Goal: Navigation & Orientation: Find specific page/section

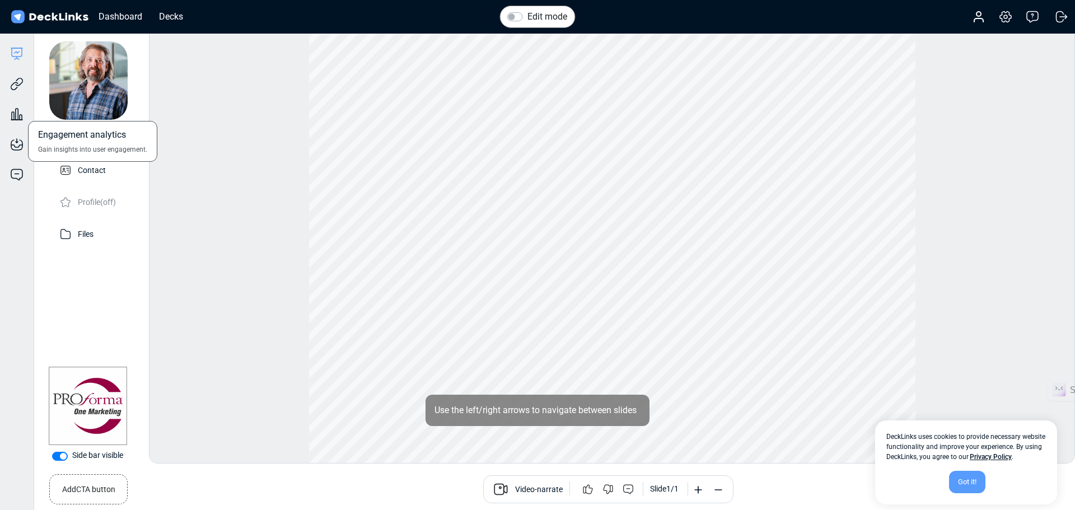
click at [16, 91] on div "Engagement analytics Gain insights into user engagement." at bounding box center [17, 106] width 34 height 30
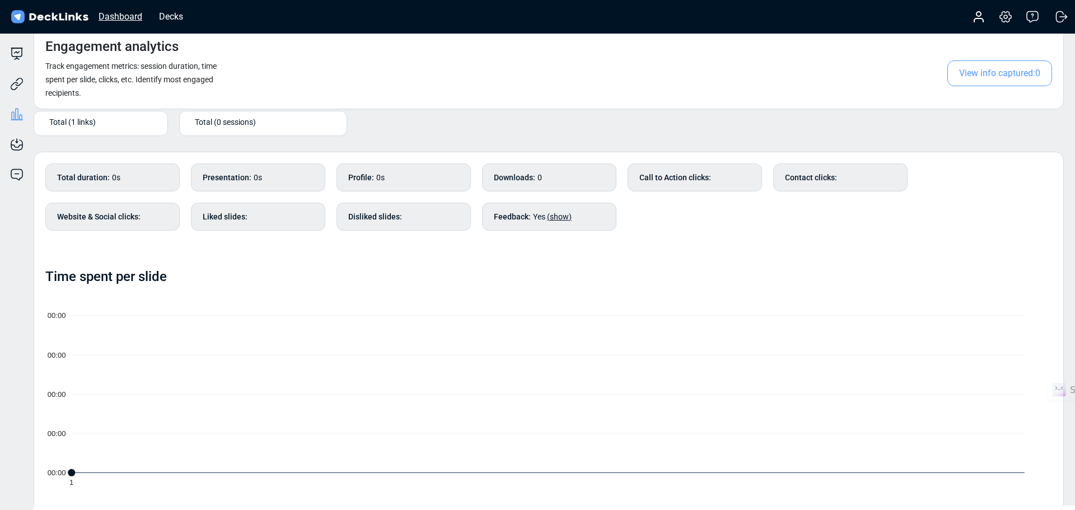
click at [119, 18] on div "Dashboard" at bounding box center [120, 17] width 55 height 14
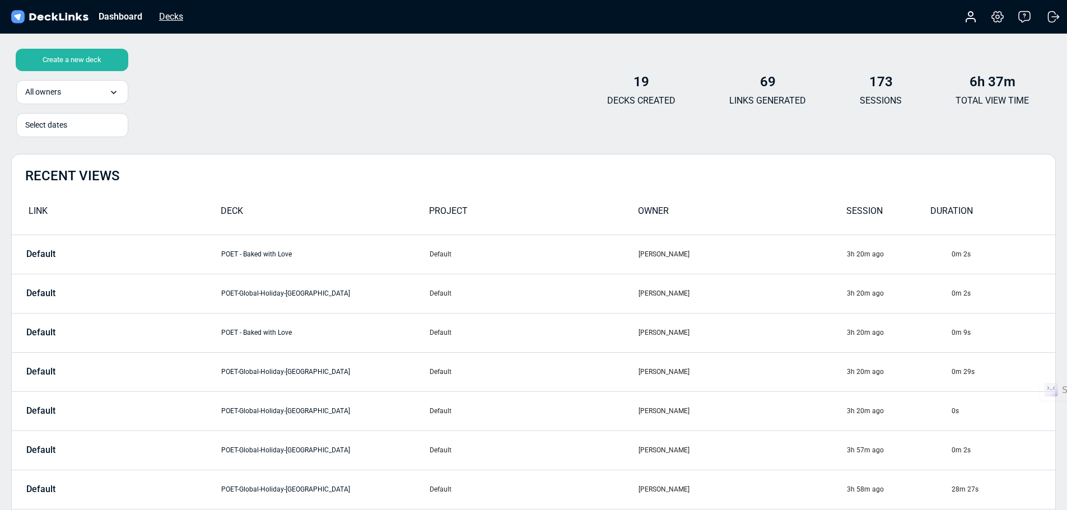
click at [170, 15] on div "Decks" at bounding box center [170, 17] width 35 height 14
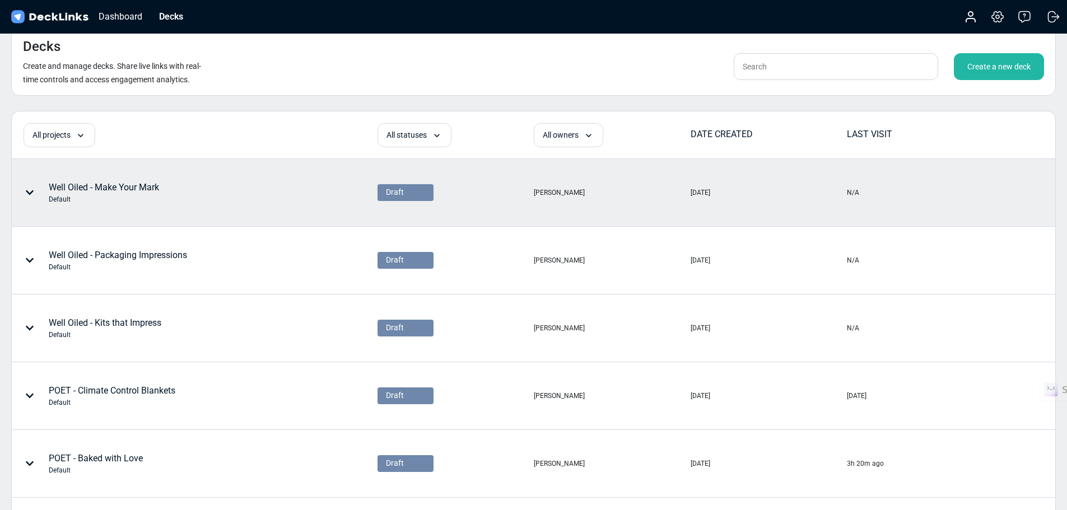
click at [66, 189] on div "Well Oiled - Make Your Mark Default" at bounding box center [104, 193] width 110 height 24
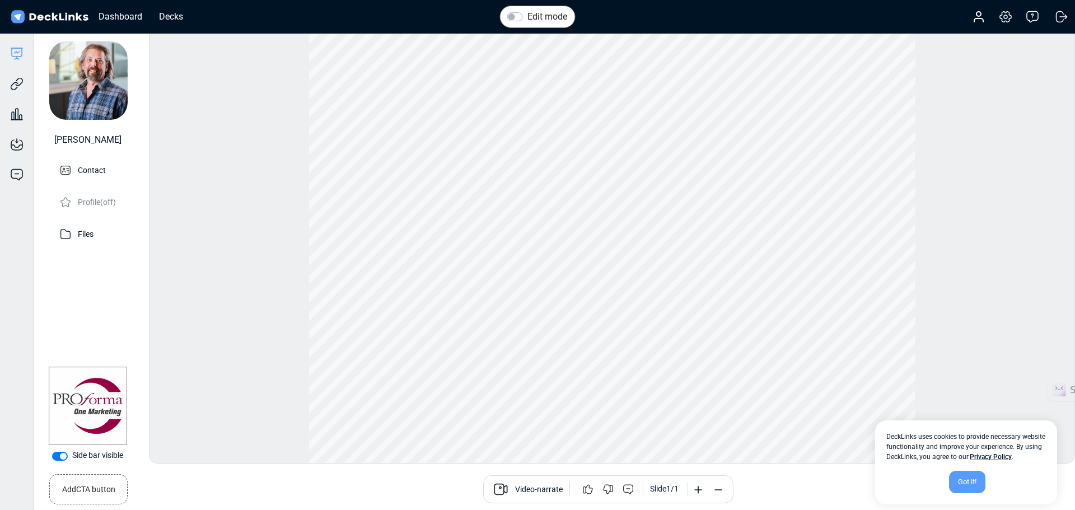
scroll to position [31, 0]
click at [960, 482] on div "Got it!" at bounding box center [967, 482] width 36 height 22
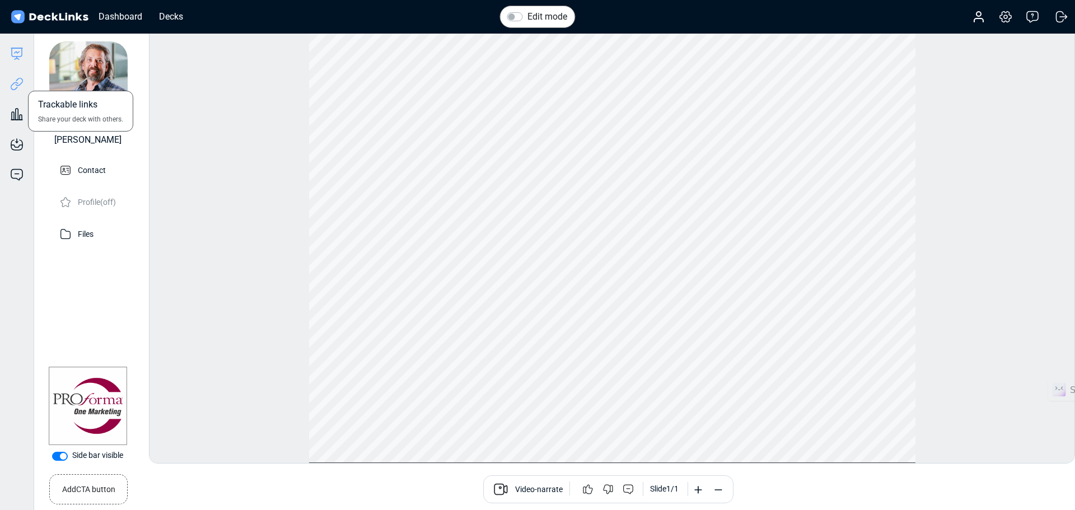
click at [18, 83] on icon at bounding box center [15, 86] width 8 height 8
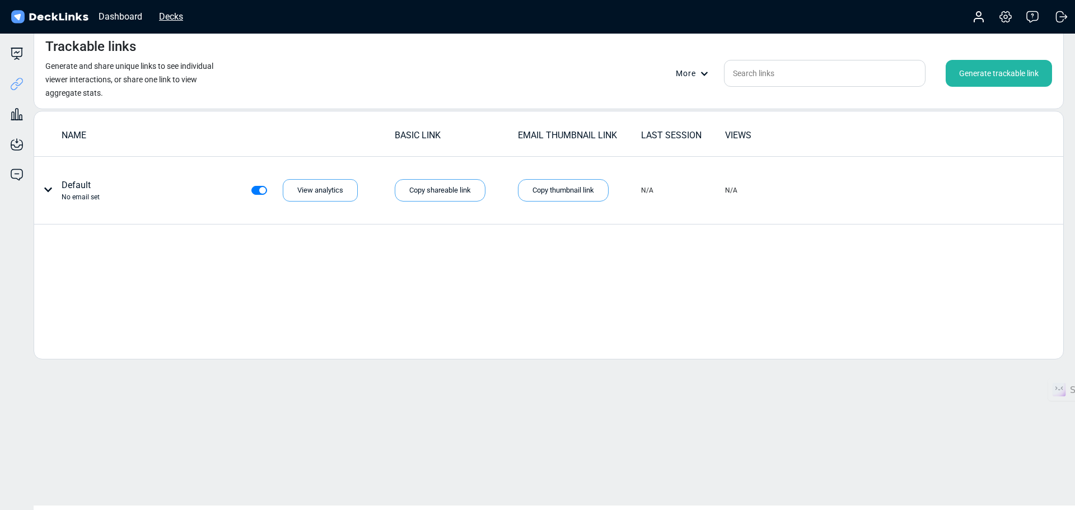
click at [170, 16] on div "Decks" at bounding box center [170, 17] width 35 height 14
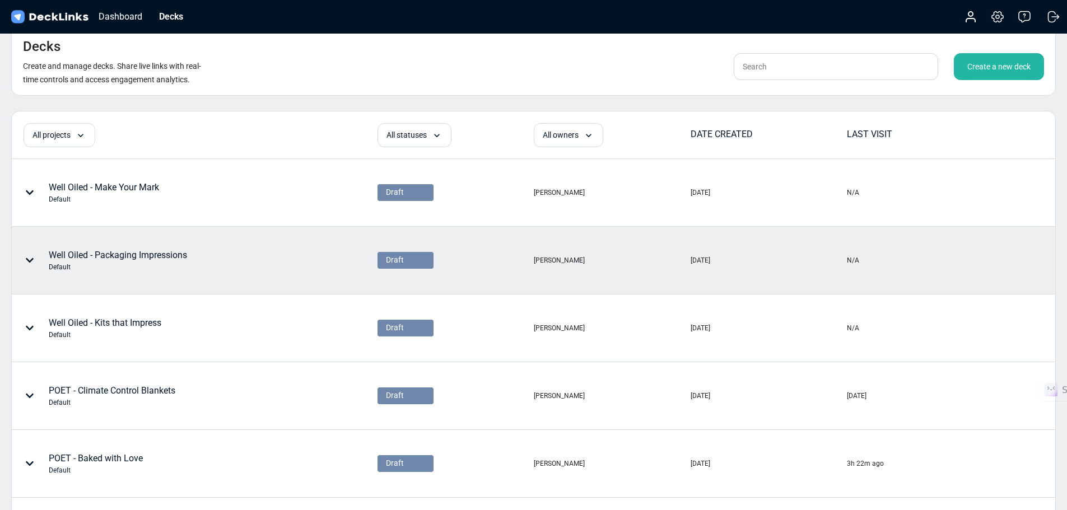
click at [110, 254] on div "Well Oiled - Packaging Impressions Default" at bounding box center [118, 261] width 138 height 24
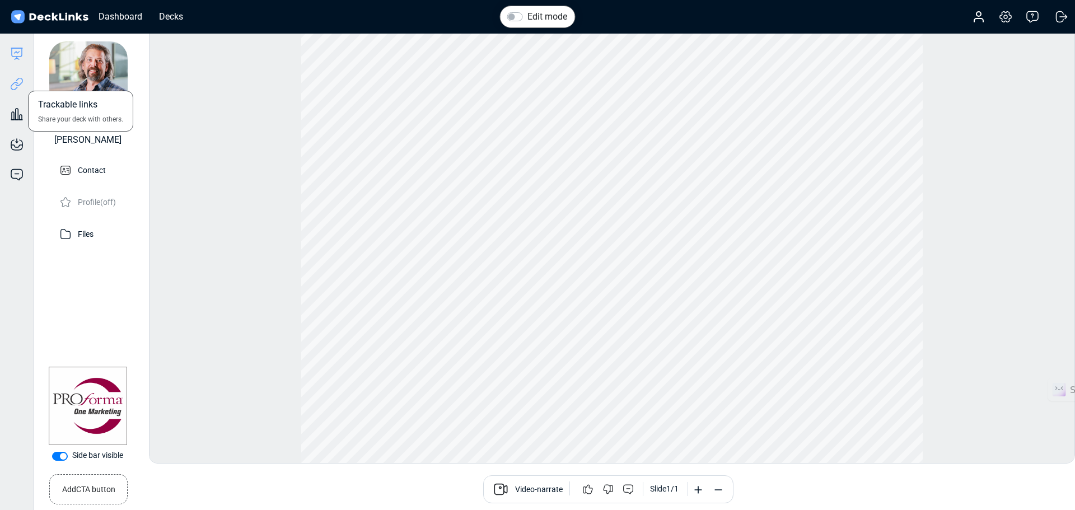
click at [20, 83] on icon at bounding box center [16, 83] width 13 height 13
